Goal: Feedback & Contribution: Submit feedback/report problem

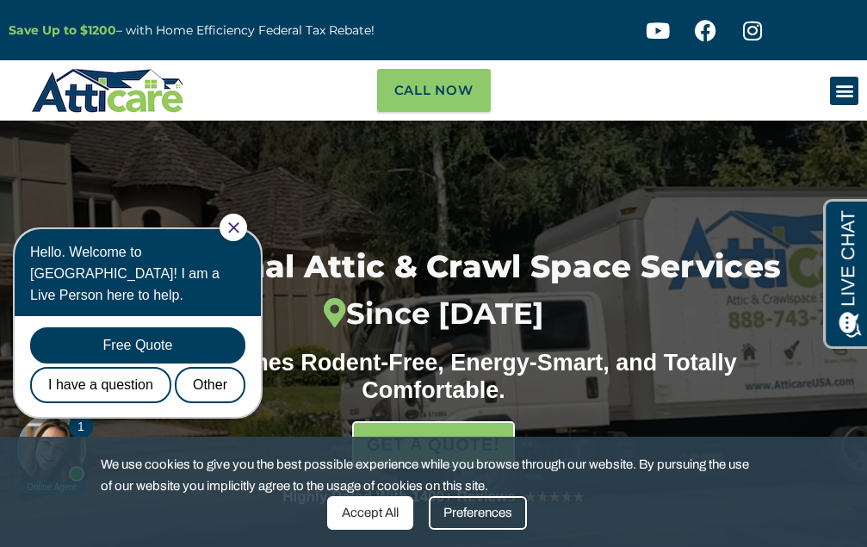
click at [849, 90] on icon "Menu Toggle" at bounding box center [845, 90] width 19 height 19
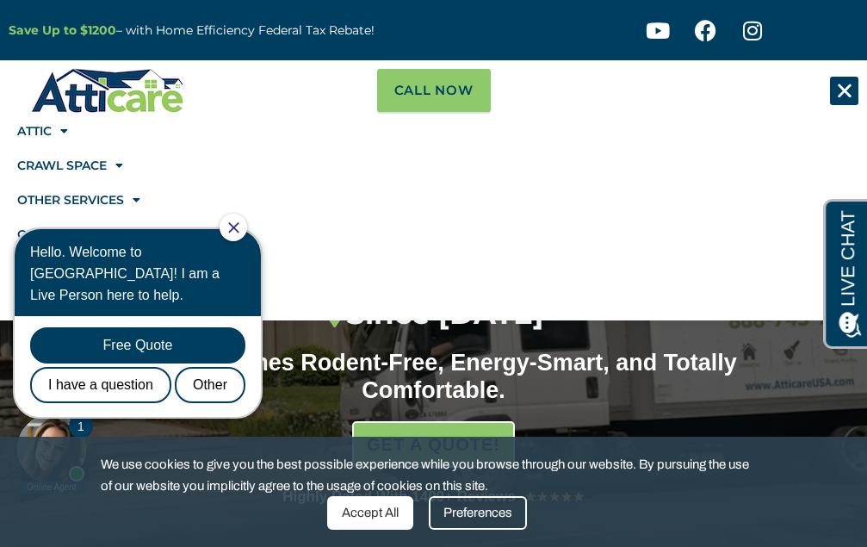
click at [270, 240] on body "1 Online Agent Close Hello. Welcome to Atticare! I am a Live Person here to hel…" at bounding box center [147, 353] width 276 height 283
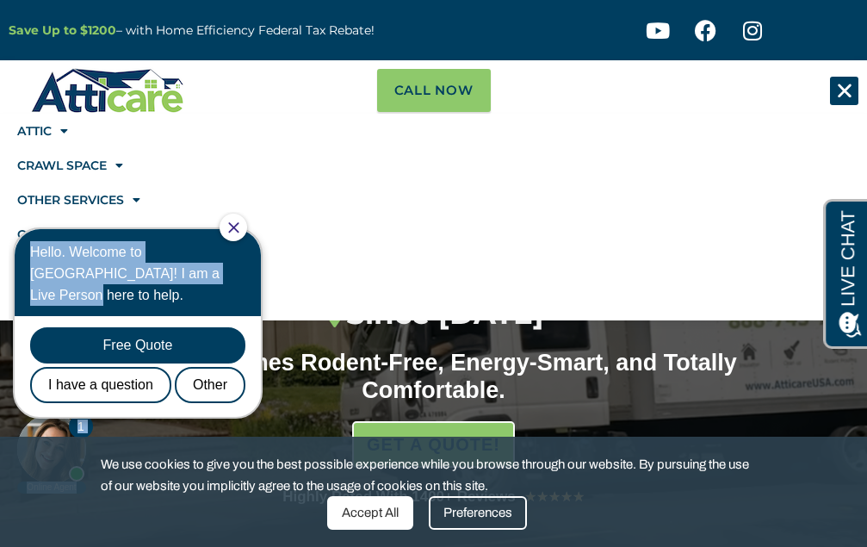
click at [239, 233] on icon "Close Chat" at bounding box center [233, 227] width 11 height 11
click at [248, 231] on html "1 Online Agent Close Hello. Welcome to Atticare! I am a Live Person here to hel…" at bounding box center [147, 353] width 276 height 283
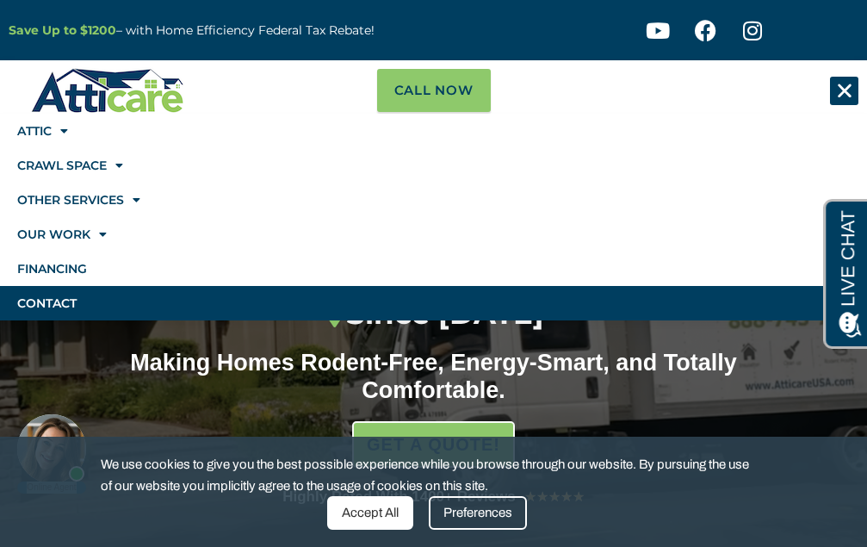
click at [61, 304] on link "Contact" at bounding box center [433, 303] width 867 height 34
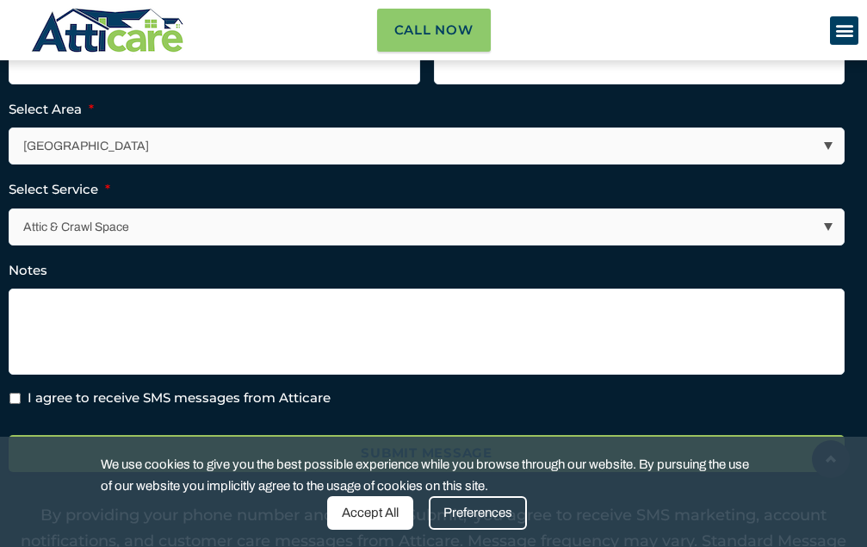
scroll to position [437, 0]
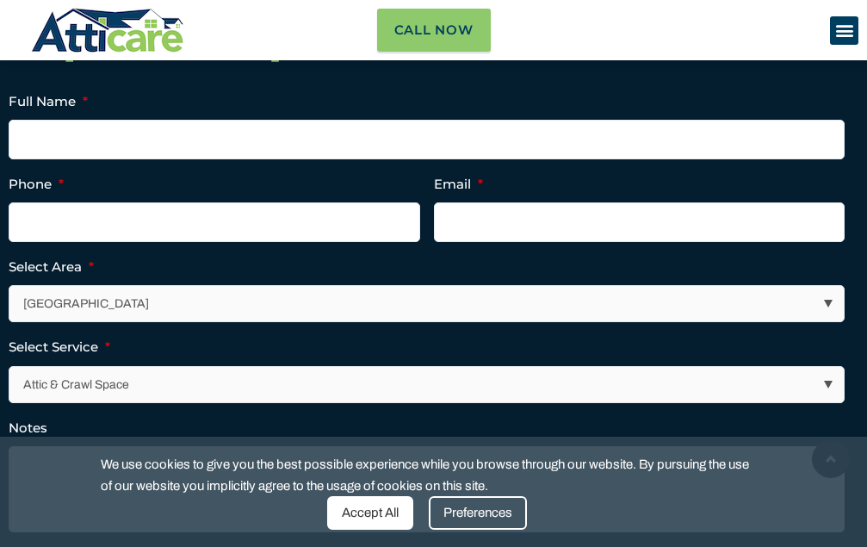
drag, startPoint x: 369, startPoint y: 518, endPoint x: 357, endPoint y: 504, distance: 17.8
click at [369, 517] on div "Accept All" at bounding box center [370, 513] width 86 height 34
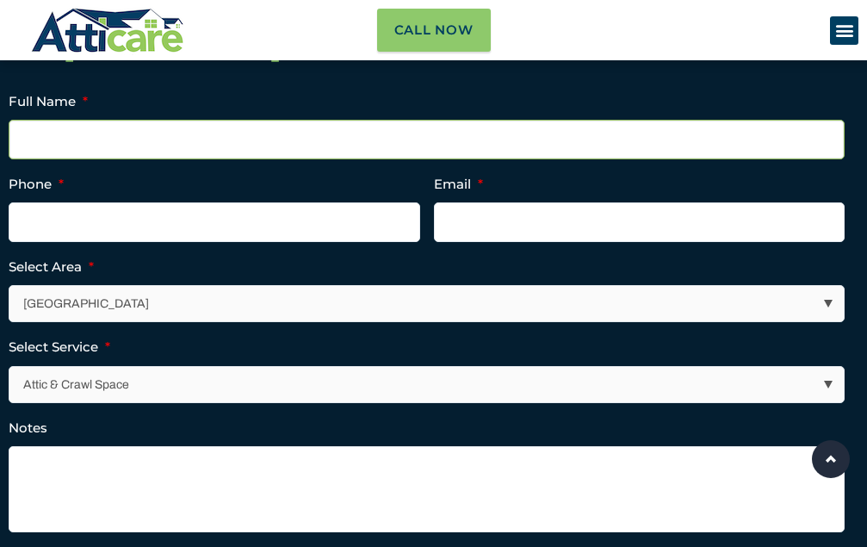
click at [194, 137] on input "Full Name *" at bounding box center [427, 140] width 836 height 40
type input "Nicolas Salomon"
type input "2015552012"
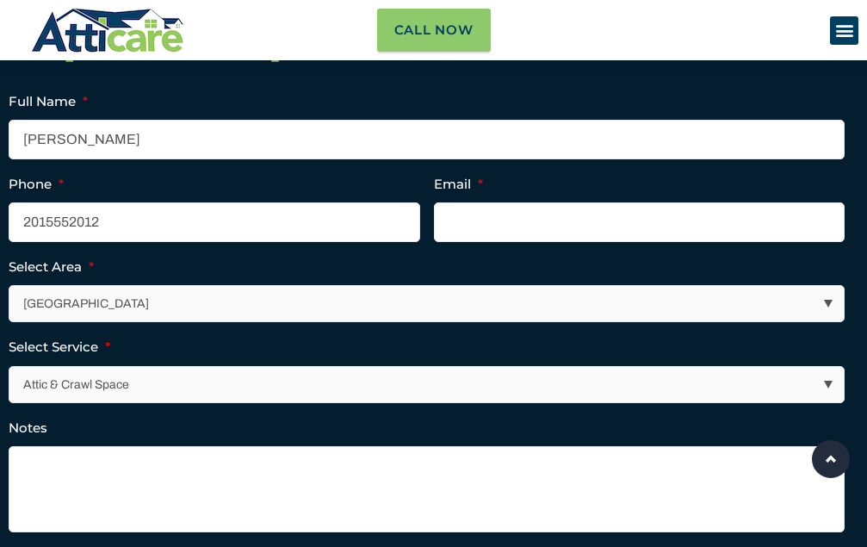
type input "nicolassalomonmkts@gmail.com"
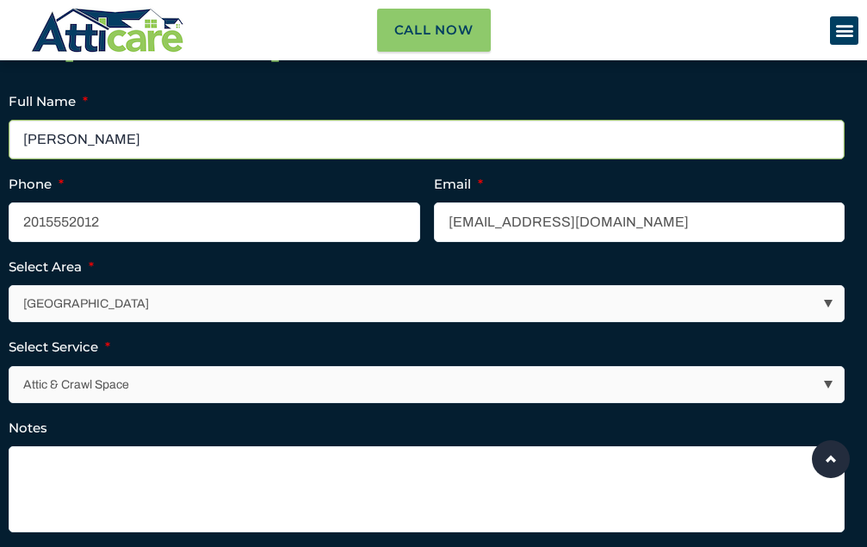
type input "(201) 555-2012"
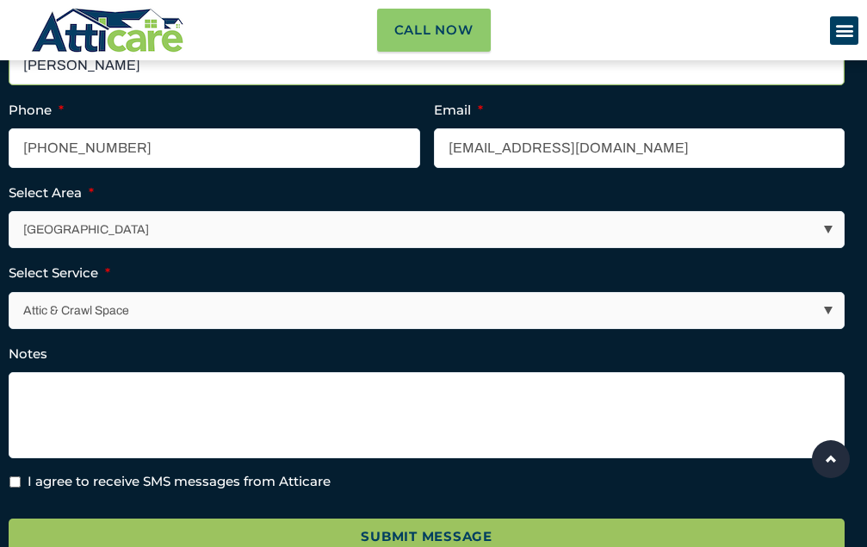
scroll to position [609, 0]
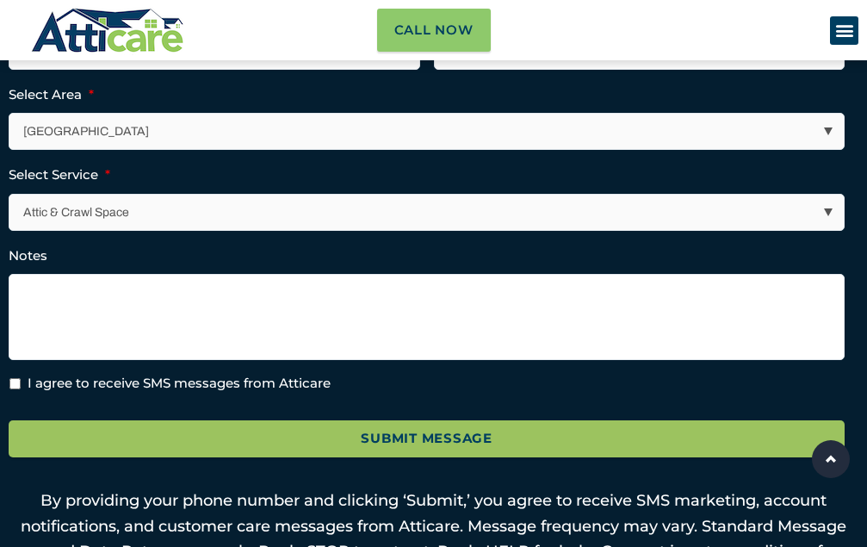
drag, startPoint x: 124, startPoint y: 146, endPoint x: 124, endPoint y: 159, distance: 13.8
click at [124, 149] on select "Los Angeles Area San Francisco Bay Area New Jersey / New York Area Other Areas" at bounding box center [426, 131] width 835 height 35
select select "Other Areas"
click at [9, 129] on select "Los Angeles Area San Francisco Bay Area New Jersey / New York Area Other Areas" at bounding box center [426, 131] width 835 height 35
drag, startPoint x: 121, startPoint y: 225, endPoint x: 127, endPoint y: 245, distance: 20.5
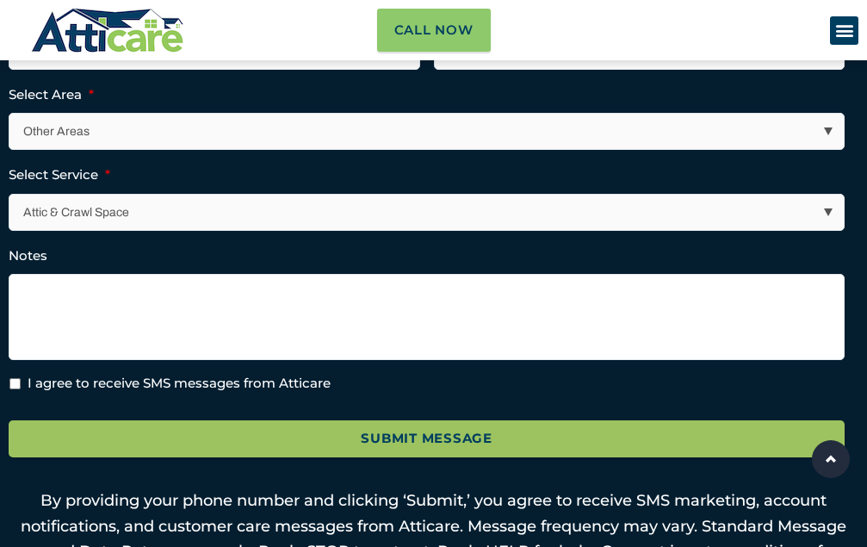
click at [122, 229] on select "Attic & Crawl Space Insulation Roofing Solar Energy Other Services" at bounding box center [426, 212] width 835 height 35
select select "Roofing"
click at [9, 209] on select "Attic & Crawl Space Insulation Roofing Solar Energy Other Services" at bounding box center [426, 212] width 835 height 35
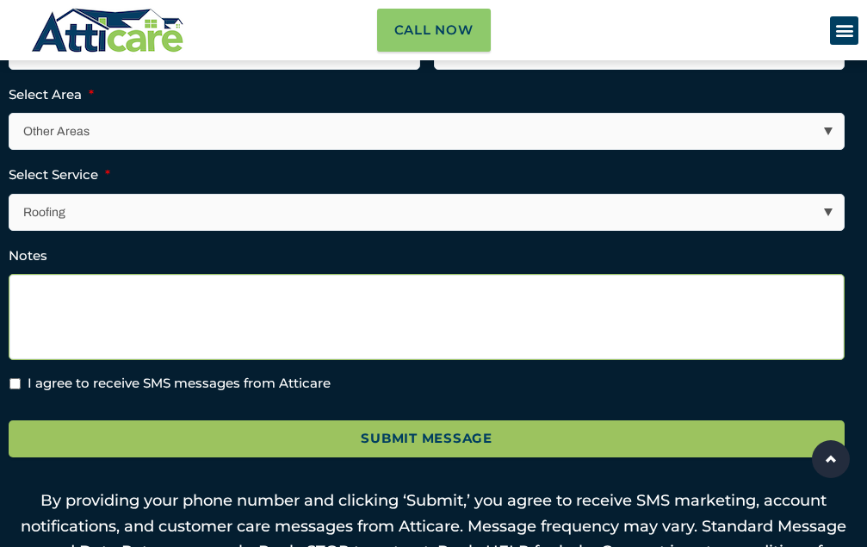
click at [109, 308] on textarea "Notes" at bounding box center [427, 317] width 836 height 86
paste textarea "Hello, I would like to offer some suggestions for your website. No cost, no cat…"
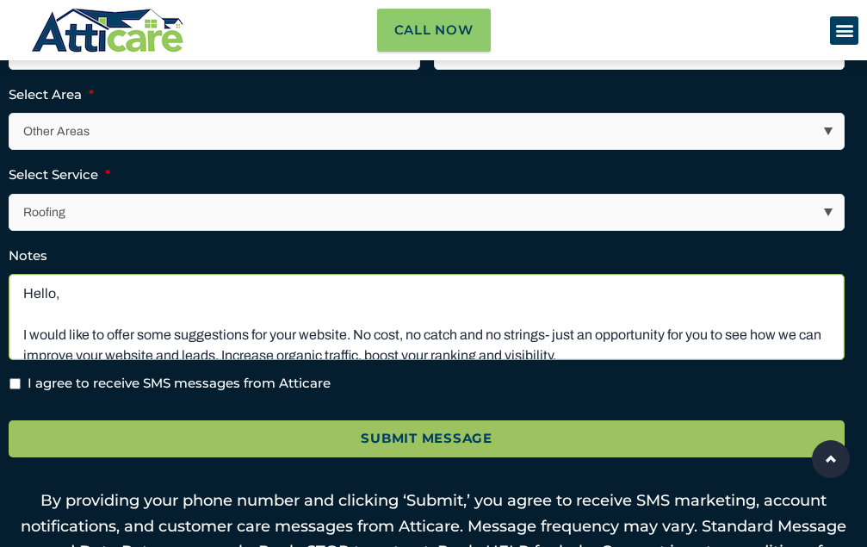
scroll to position [149, 0]
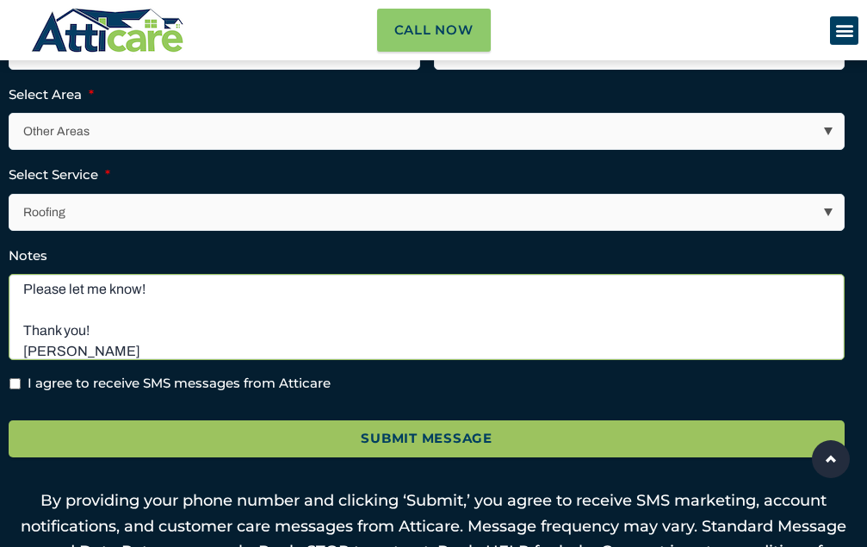
type textarea "Hello, I would like to offer some suggestions for your website. No cost, no cat…"
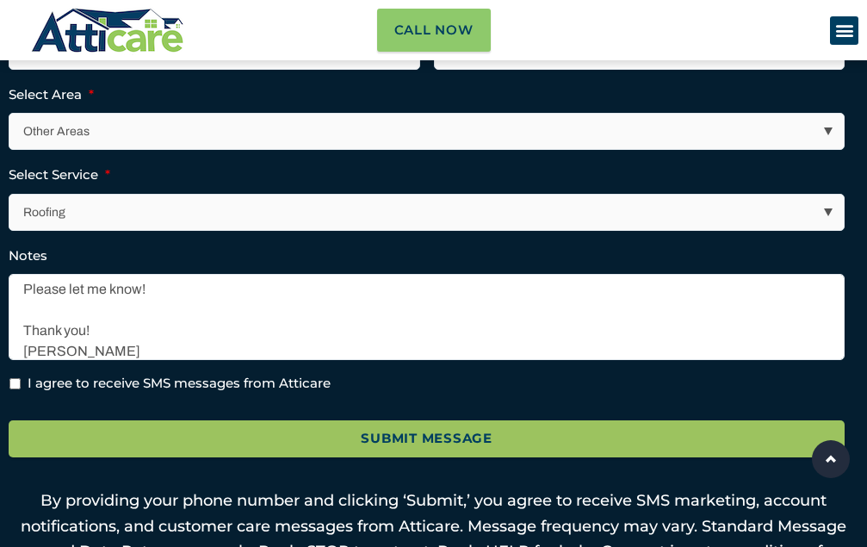
click at [97, 394] on label "I agree to receive SMS messages from Atticare" at bounding box center [179, 384] width 303 height 20
click at [21, 389] on input "I agree to receive SMS messages from Atticare" at bounding box center [14, 383] width 11 height 11
checkbox input "true"
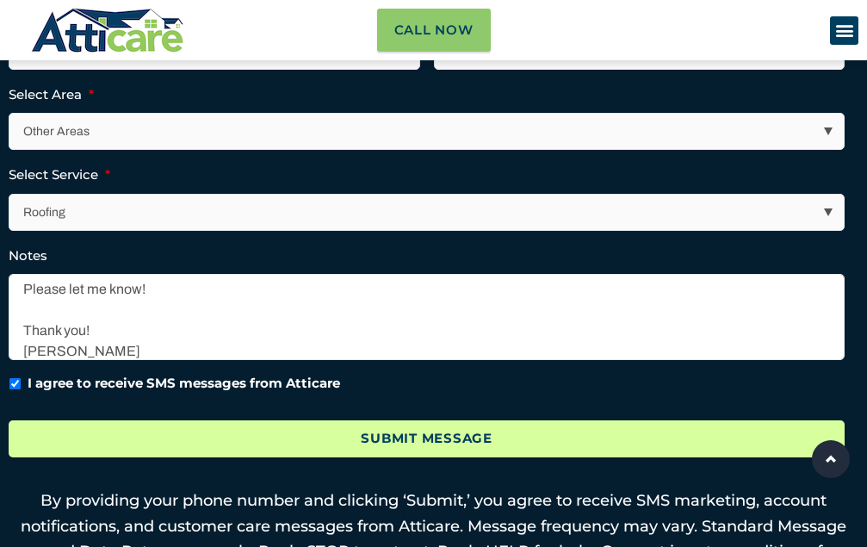
click at [354, 454] on input "Submit Message" at bounding box center [427, 438] width 836 height 37
